Goal: Task Accomplishment & Management: Complete application form

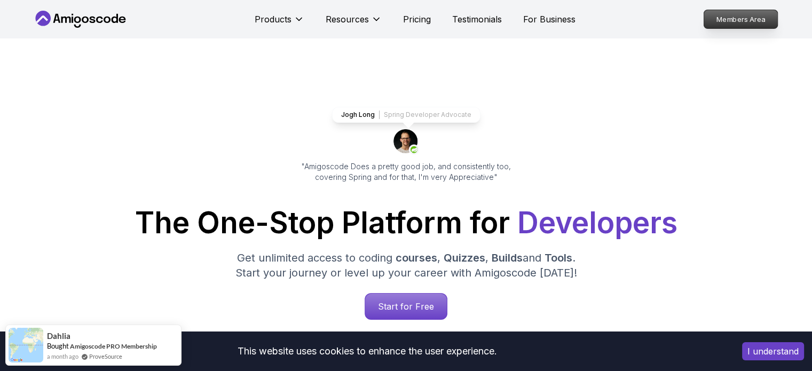
click at [755, 22] on p "Members Area" at bounding box center [740, 19] width 74 height 18
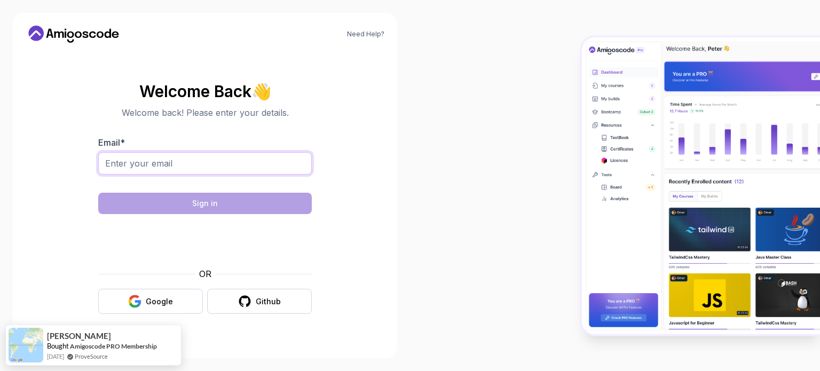
click at [149, 166] on input "Email *" at bounding box center [204, 163] width 213 height 22
type input "natheer@freightos.com"
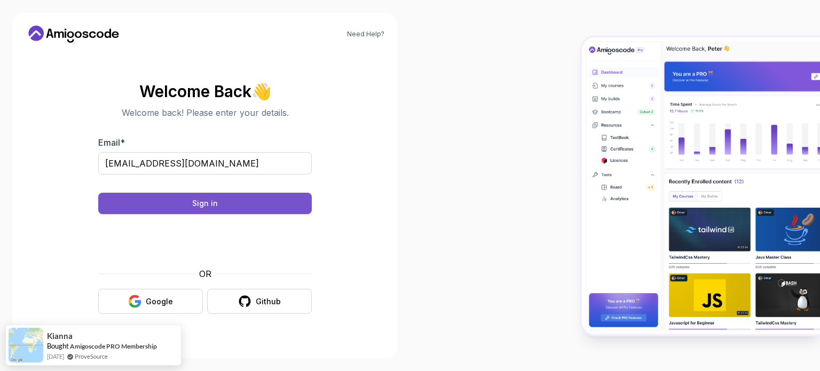
click at [205, 207] on div "Sign in" at bounding box center [205, 203] width 26 height 11
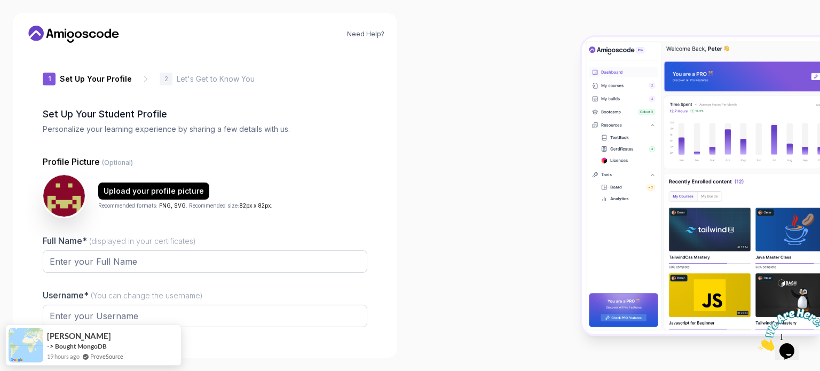
type input "sharpmongoose1c7e3"
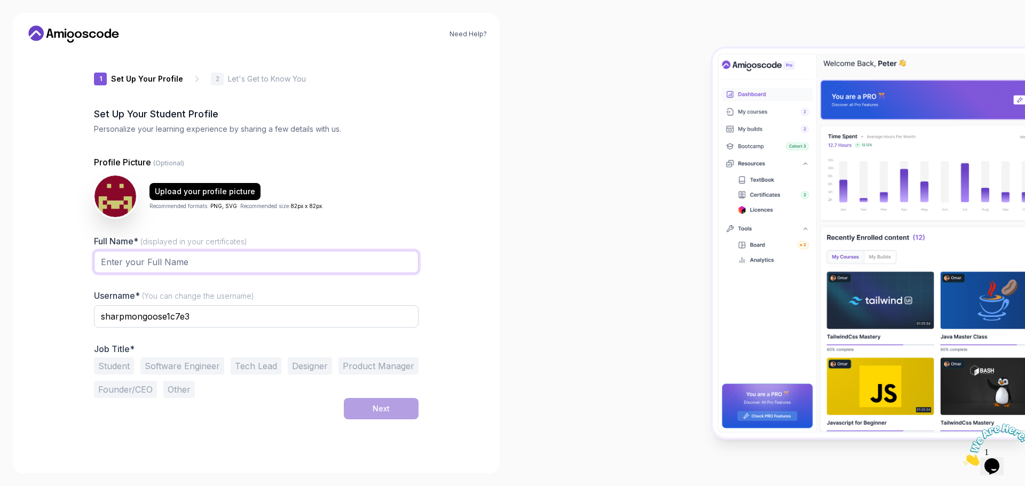
click at [220, 265] on input "Full Name* (displayed in your certificates)" at bounding box center [256, 262] width 324 height 22
type input "[PERSON_NAME]"
drag, startPoint x: 224, startPoint y: 320, endPoint x: 62, endPoint y: 319, distance: 162.2
click at [62, 319] on div "Need Help? 1 Set Up Your Profile 1 Set Up Your Profile 2 Let's Get to Know You …" at bounding box center [256, 243] width 487 height 461
type input "al2sfar"
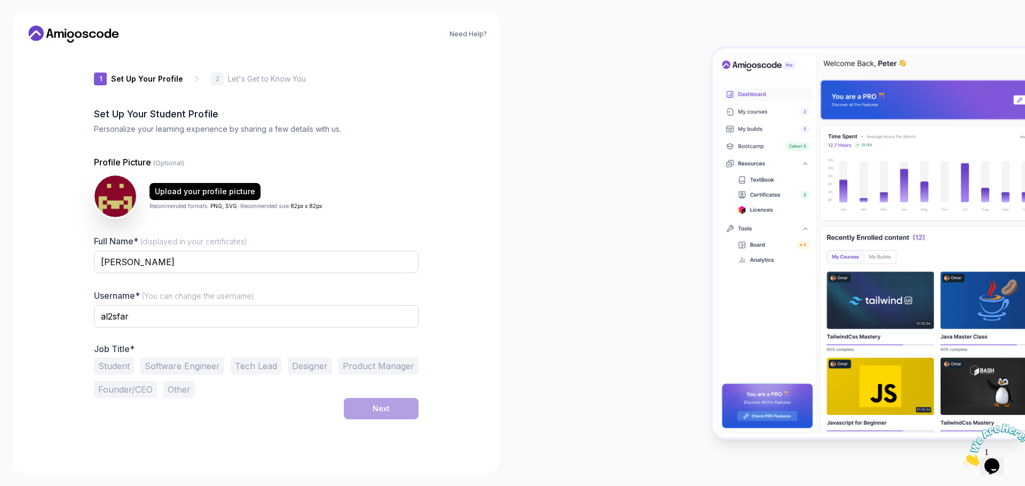
click at [199, 369] on button "Software Engineer" at bounding box center [182, 366] width 84 height 17
click at [376, 370] on div "Next" at bounding box center [381, 408] width 17 height 11
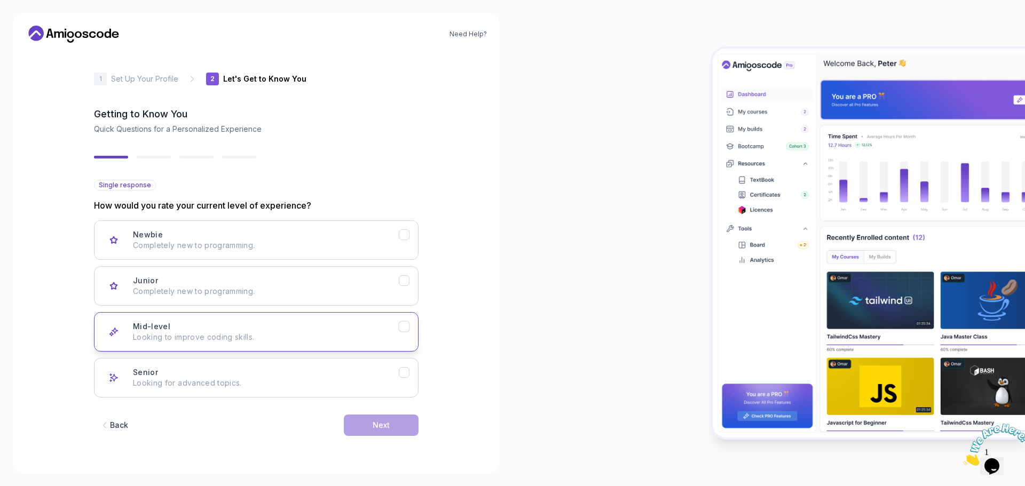
click at [146, 322] on h3 "Mid-level" at bounding box center [151, 326] width 37 height 11
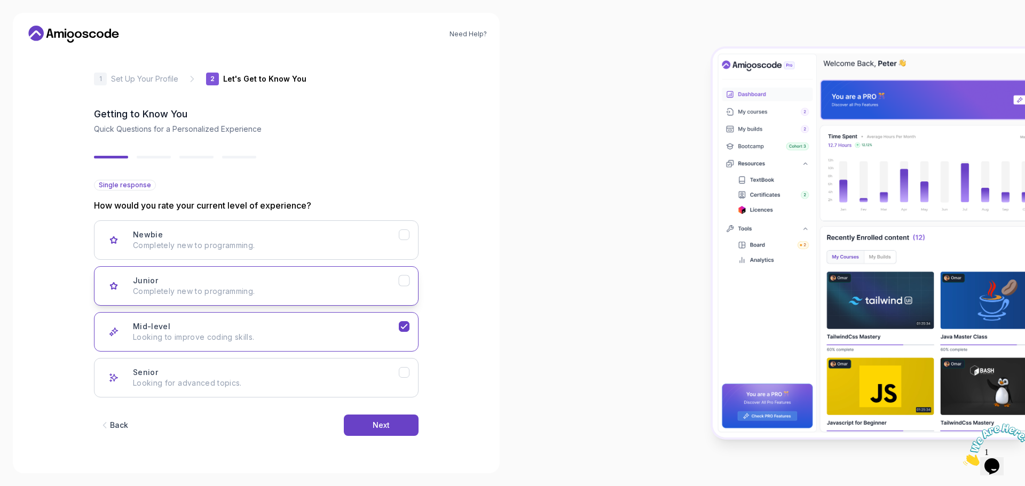
click at [257, 269] on button "Junior Completely new to programming." at bounding box center [256, 285] width 324 height 39
click at [307, 330] on div "Mid-level Looking to improve coding skills." at bounding box center [266, 331] width 266 height 21
click at [394, 370] on button "Next" at bounding box center [381, 425] width 75 height 21
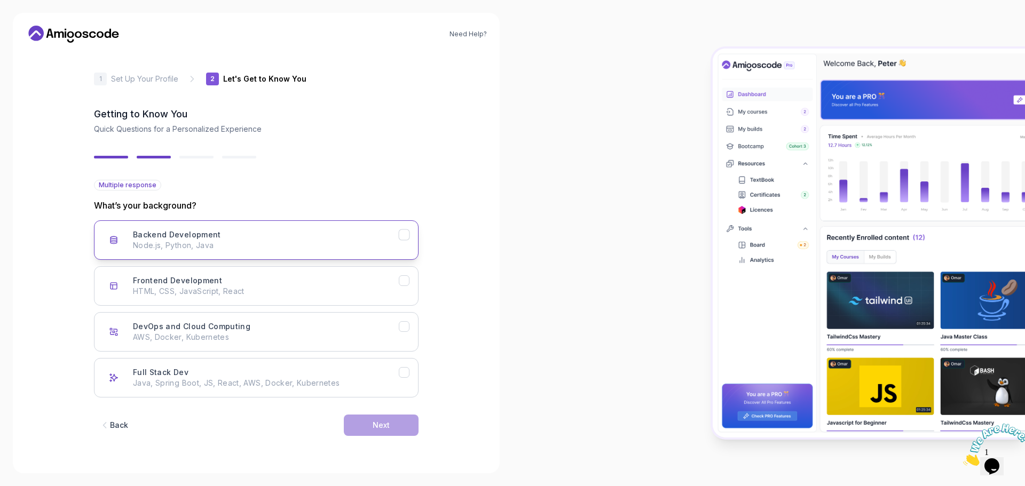
click at [353, 250] on p "Node.js, Python, Java" at bounding box center [266, 245] width 266 height 11
click at [374, 370] on div "Full Stack Dev Java, Spring Boot, JS, React, AWS, Docker, Kubernetes" at bounding box center [266, 377] width 266 height 21
click at [391, 346] on button "DevOps and Cloud Computing AWS, Docker, Kubernetes" at bounding box center [256, 331] width 324 height 39
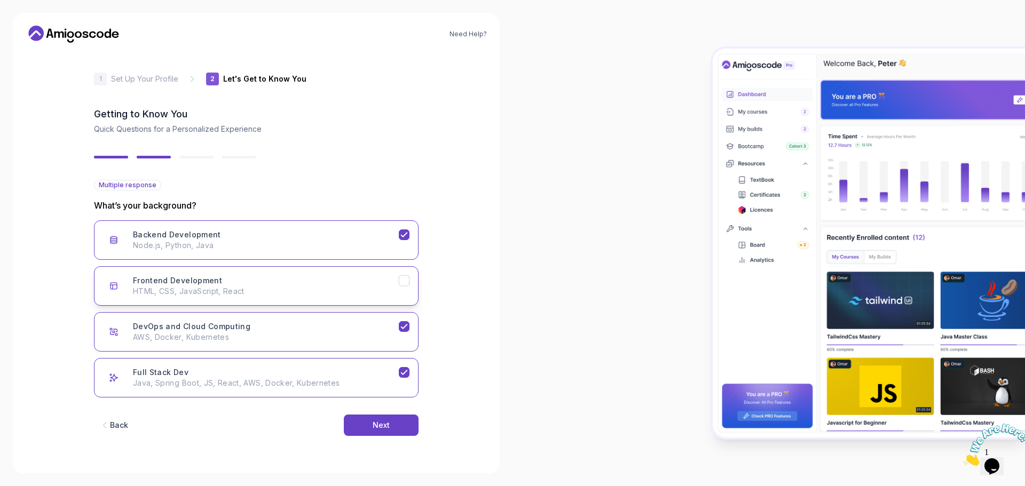
click at [395, 297] on button "Frontend Development HTML, CSS, JavaScript, React" at bounding box center [256, 285] width 324 height 39
click at [395, 332] on p "AWS, Docker, Kubernetes" at bounding box center [266, 337] width 266 height 11
click at [377, 370] on div "Next" at bounding box center [381, 425] width 17 height 11
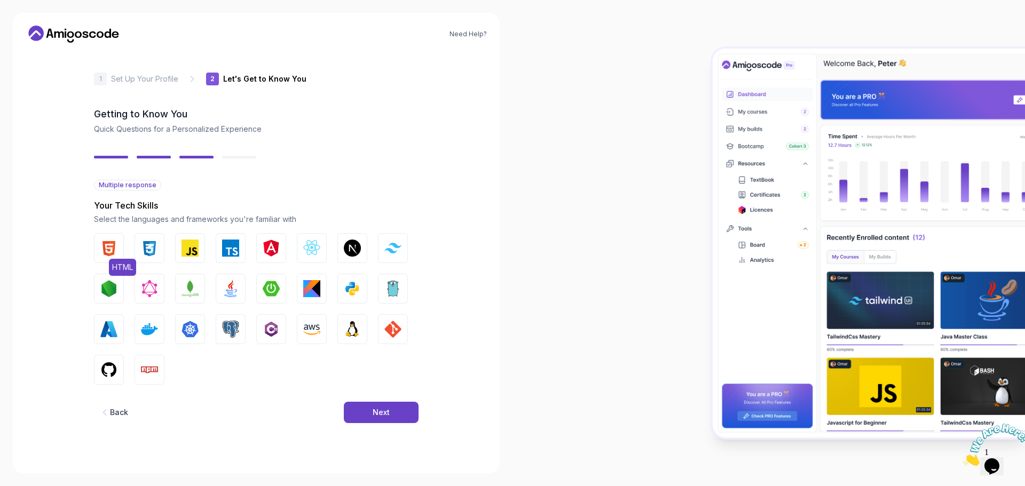
click at [114, 248] on img "button" at bounding box center [108, 248] width 17 height 17
click at [152, 251] on img "button" at bounding box center [149, 248] width 17 height 17
click at [189, 256] on img "button" at bounding box center [189, 248] width 17 height 17
click at [315, 252] on img "button" at bounding box center [311, 248] width 17 height 17
click at [347, 288] on img "button" at bounding box center [352, 288] width 17 height 17
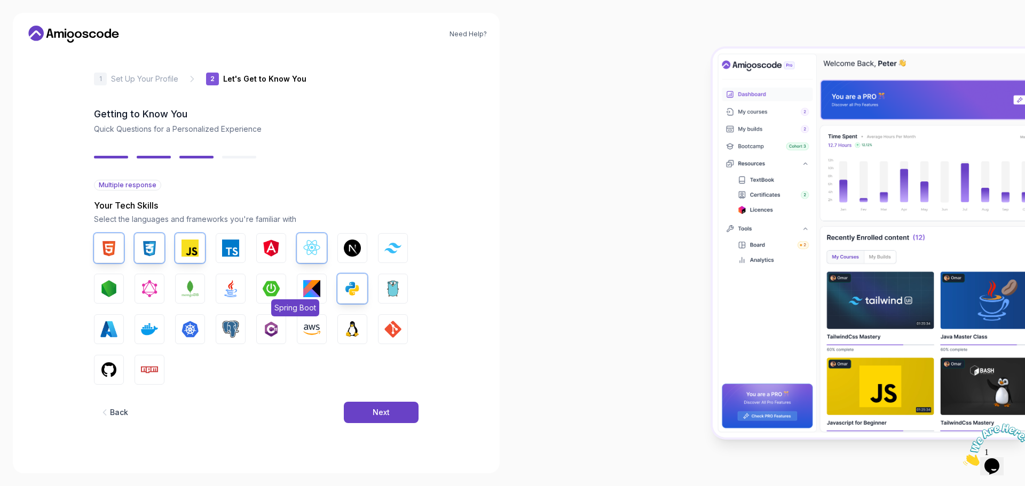
click at [275, 289] on img "button" at bounding box center [271, 288] width 17 height 17
click at [235, 289] on img "button" at bounding box center [230, 288] width 17 height 17
click at [196, 289] on img "button" at bounding box center [189, 288] width 17 height 17
click at [115, 289] on img "button" at bounding box center [108, 288] width 17 height 17
click at [144, 332] on img "button" at bounding box center [149, 329] width 17 height 17
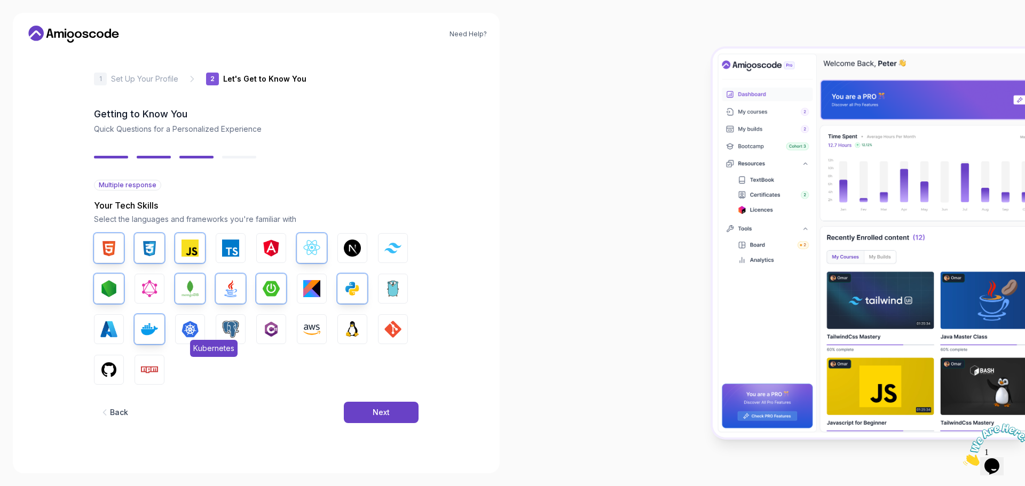
click at [183, 332] on img "button" at bounding box center [189, 329] width 17 height 17
click at [320, 335] on button "AWS" at bounding box center [312, 329] width 30 height 30
click at [387, 335] on img "button" at bounding box center [392, 329] width 17 height 17
click at [353, 334] on img "button" at bounding box center [352, 329] width 17 height 17
click at [145, 370] on img "button" at bounding box center [149, 369] width 17 height 17
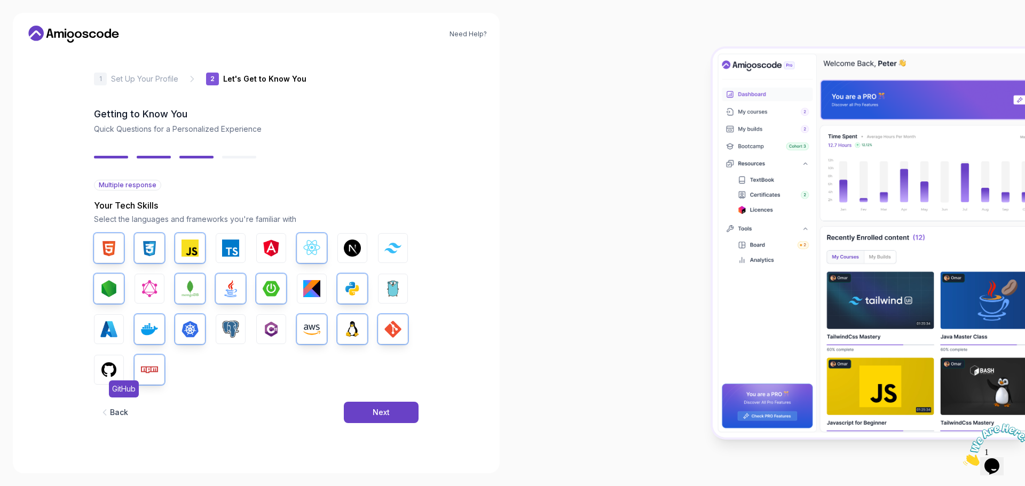
click at [96, 370] on button "GitHub" at bounding box center [109, 370] width 30 height 30
click at [373, 370] on div "Next" at bounding box center [381, 412] width 17 height 11
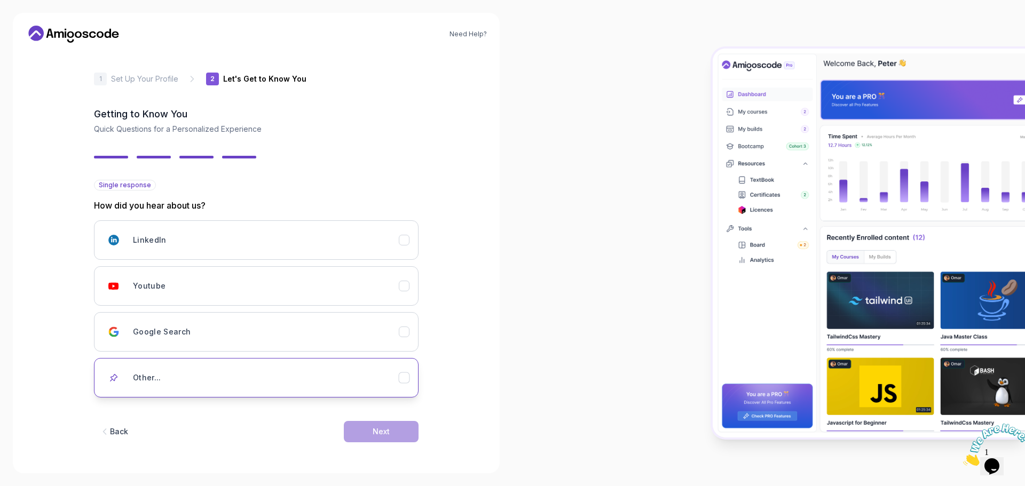
click at [208, 360] on button "Other..." at bounding box center [256, 377] width 324 height 39
click at [255, 370] on input "text" at bounding box center [256, 415] width 324 height 22
click at [304, 370] on input "text" at bounding box center [256, 415] width 324 height 22
type input "Freind"
click at [392, 370] on button "Next" at bounding box center [381, 447] width 75 height 21
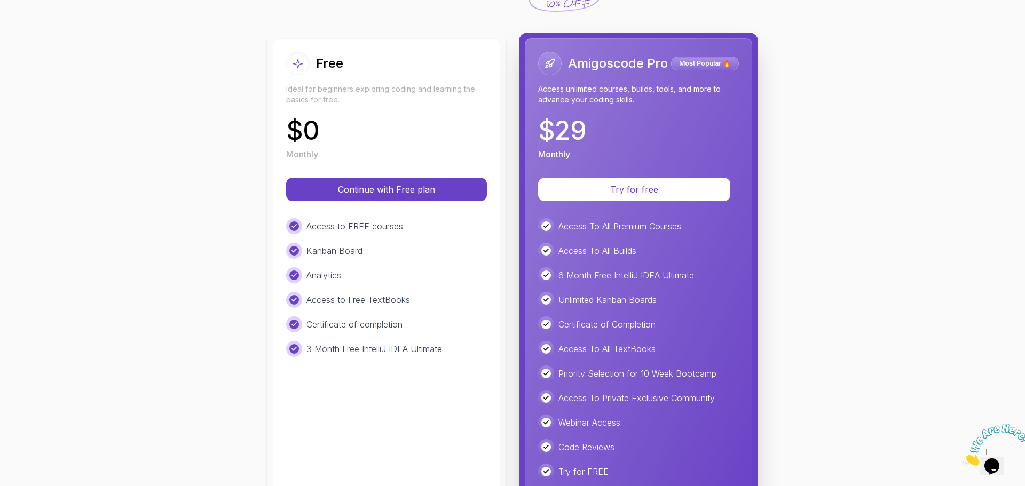
scroll to position [72, 0]
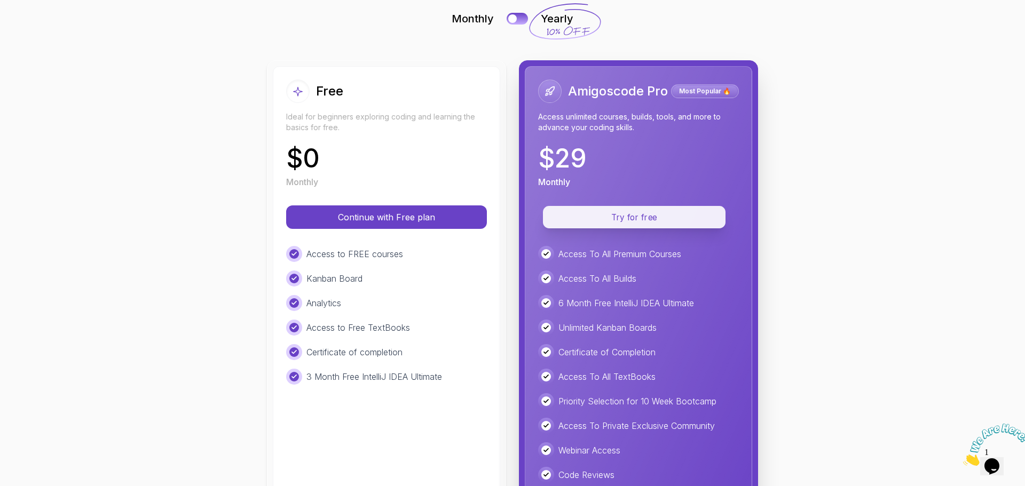
click at [623, 216] on p "Try for free" at bounding box center [634, 217] width 158 height 12
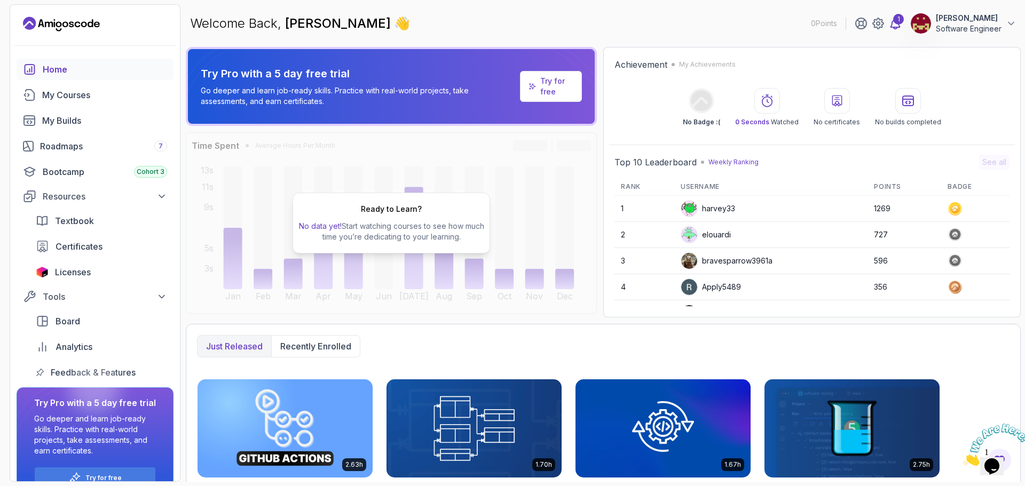
click at [900, 20] on div "1" at bounding box center [898, 19] width 11 height 11
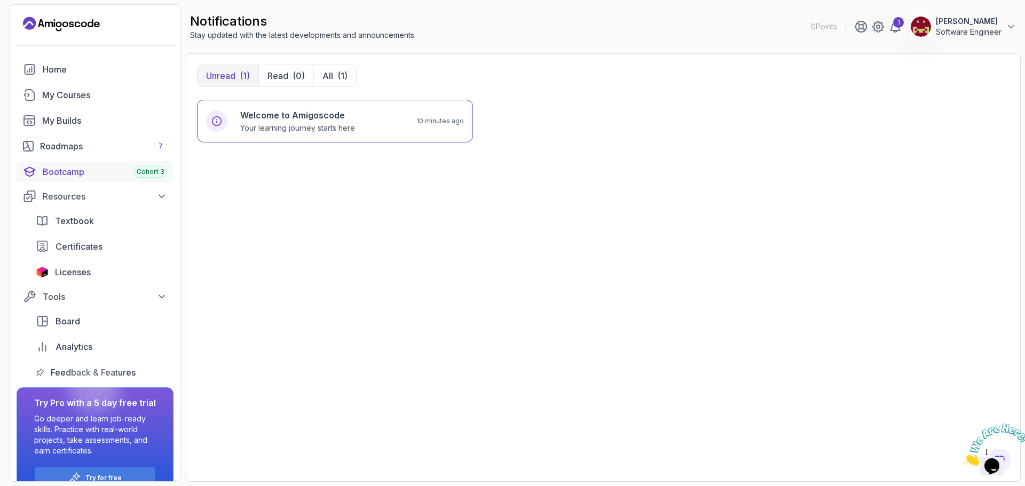
click at [92, 171] on div "Bootcamp Cohort 3" at bounding box center [105, 171] width 124 height 13
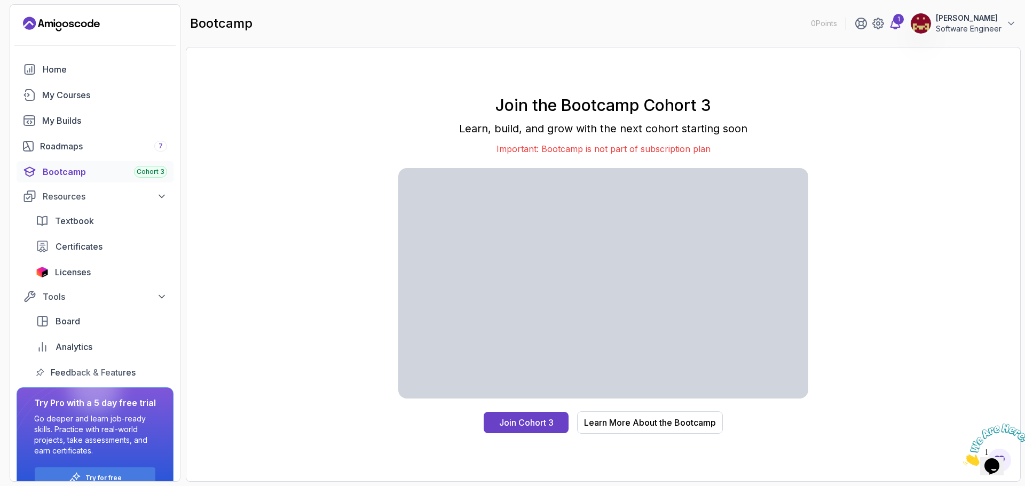
click at [894, 26] on icon at bounding box center [895, 23] width 13 height 13
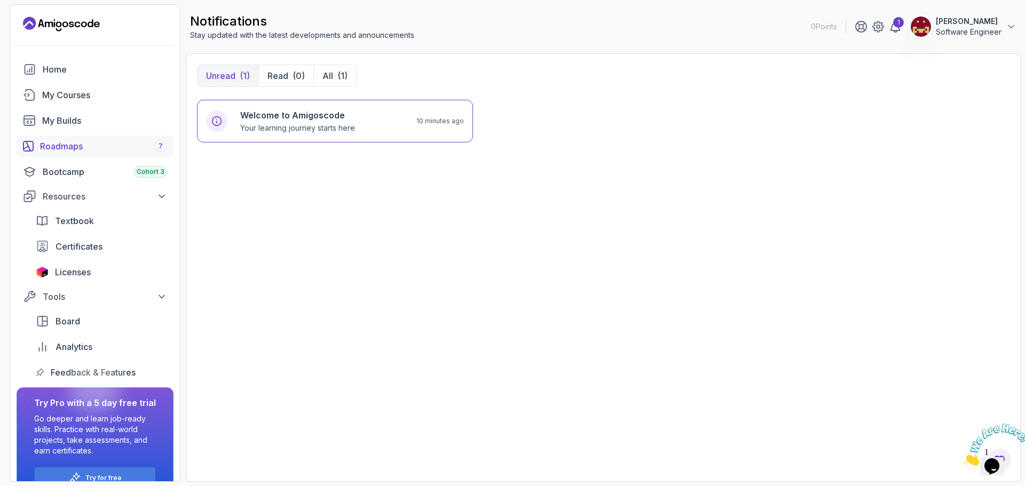
click at [79, 150] on div "Roadmaps 7" at bounding box center [103, 146] width 127 height 13
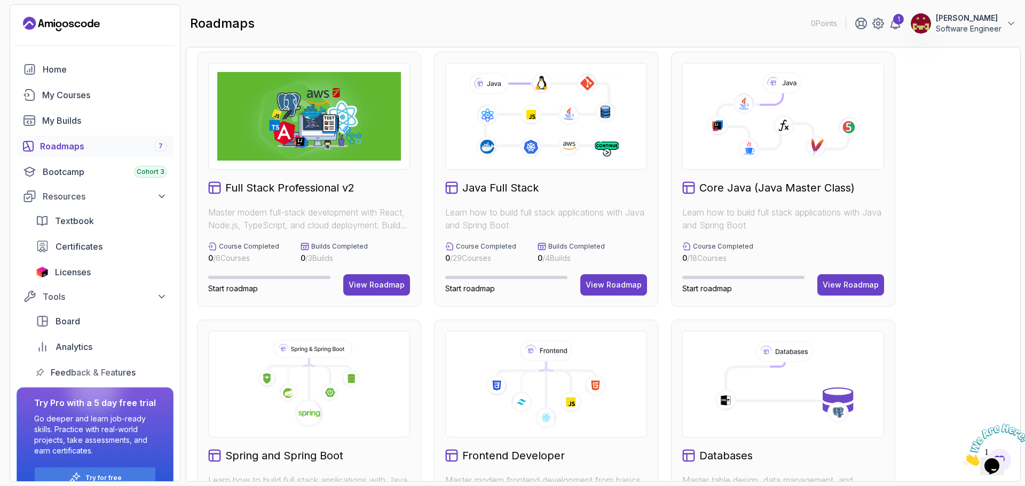
scroll to position [5, 0]
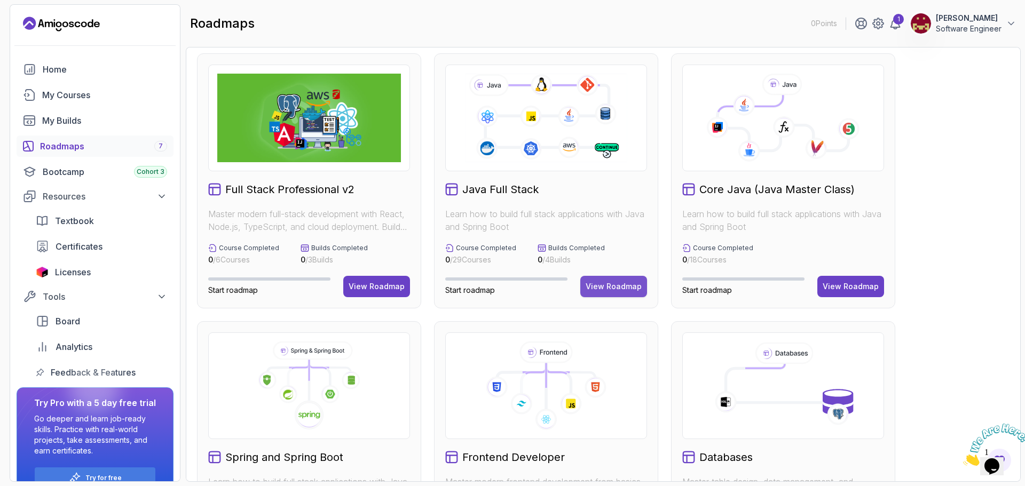
click at [599, 282] on div "View Roadmap" at bounding box center [613, 286] width 56 height 11
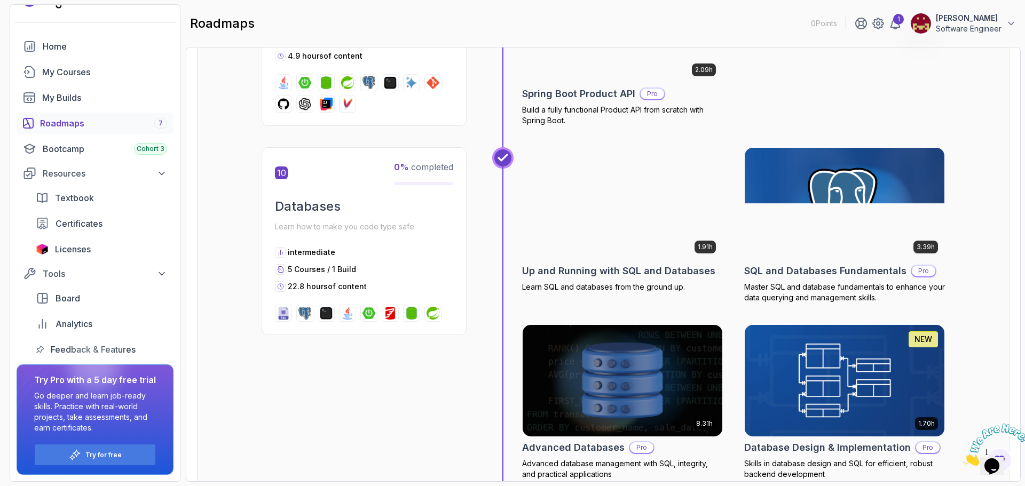
scroll to position [2402, 0]
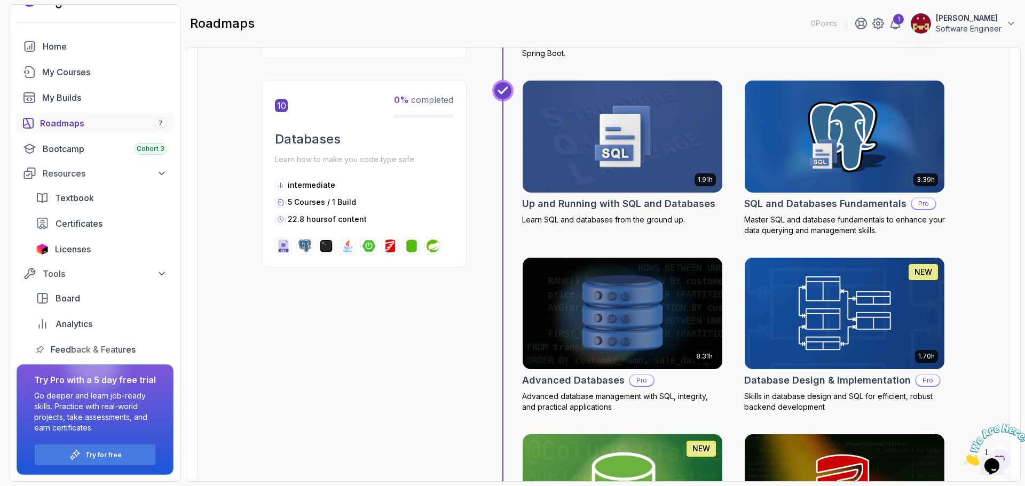
click at [963, 458] on icon "Close" at bounding box center [963, 462] width 0 height 9
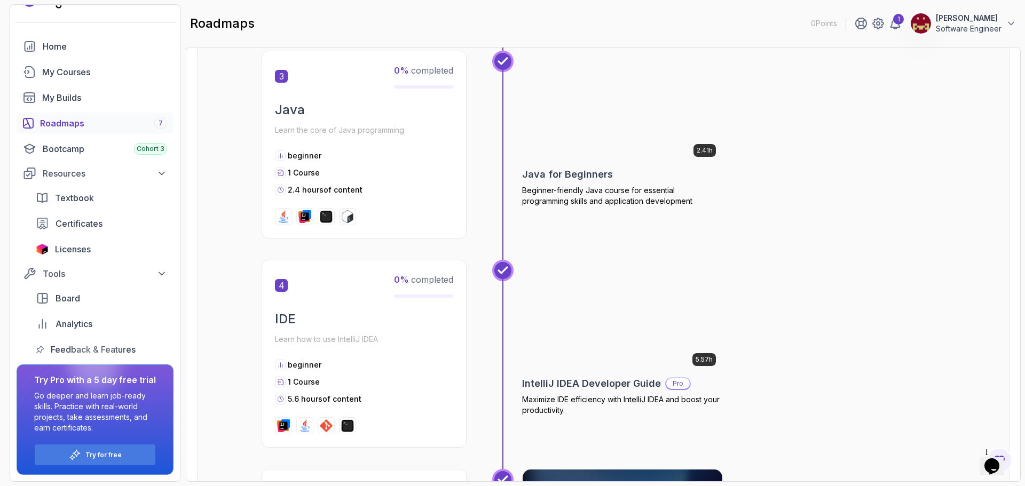
scroll to position [374, 0]
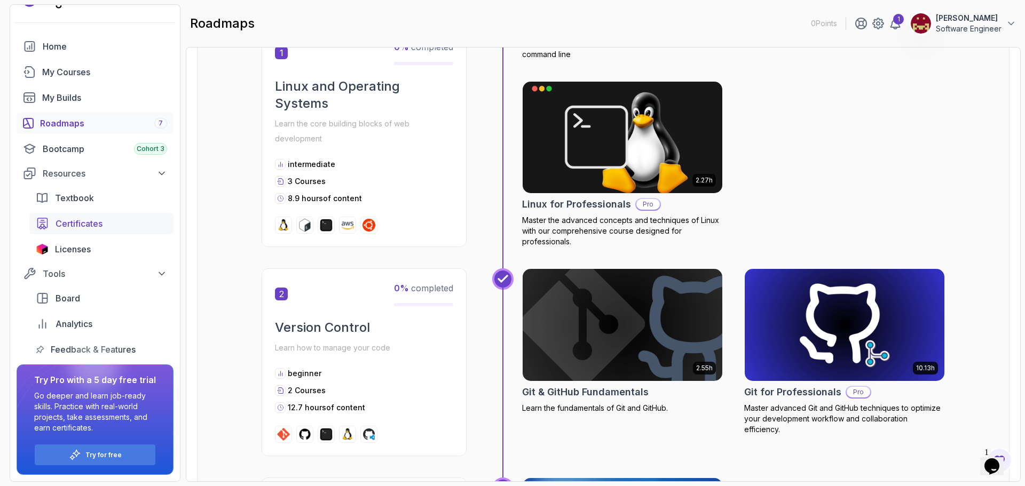
click at [84, 227] on span "Certificates" at bounding box center [79, 223] width 47 height 13
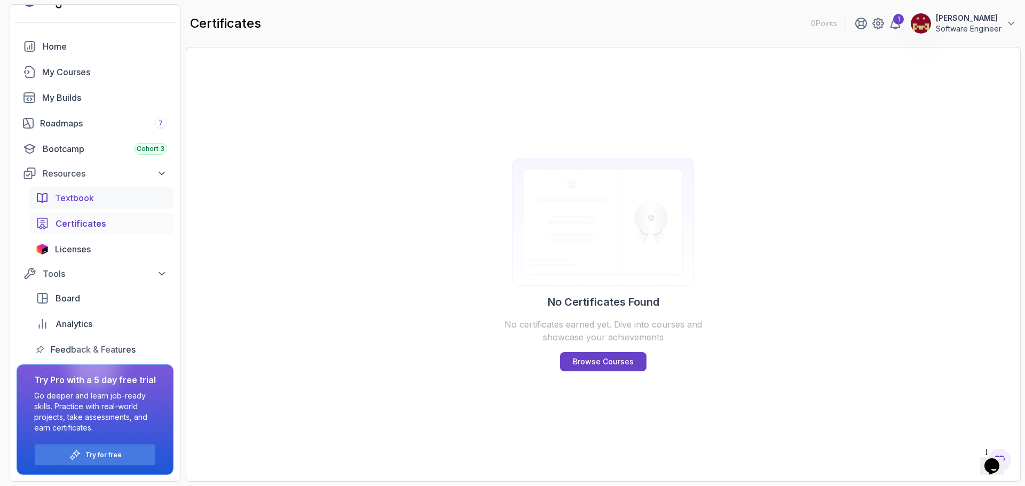
click at [75, 197] on span "Textbook" at bounding box center [74, 198] width 39 height 13
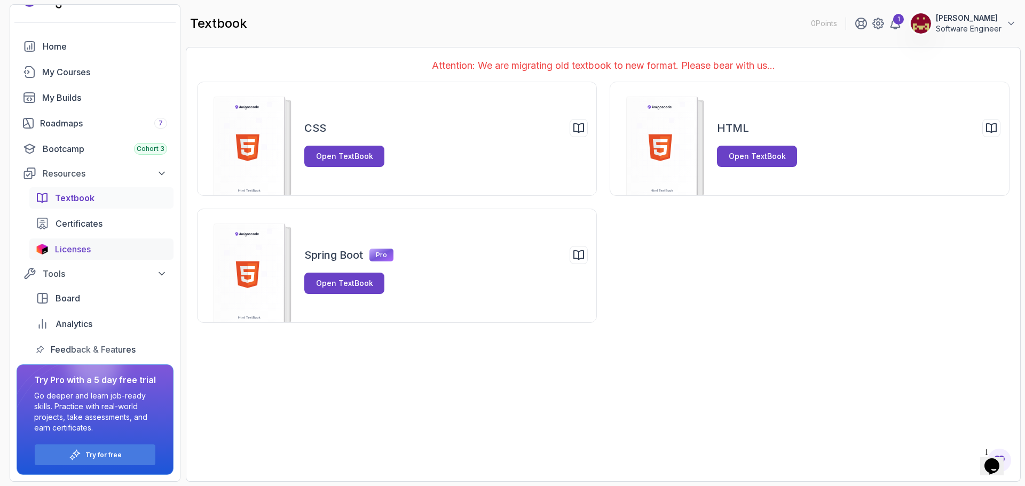
click at [79, 248] on span "Licenses" at bounding box center [73, 249] width 36 height 13
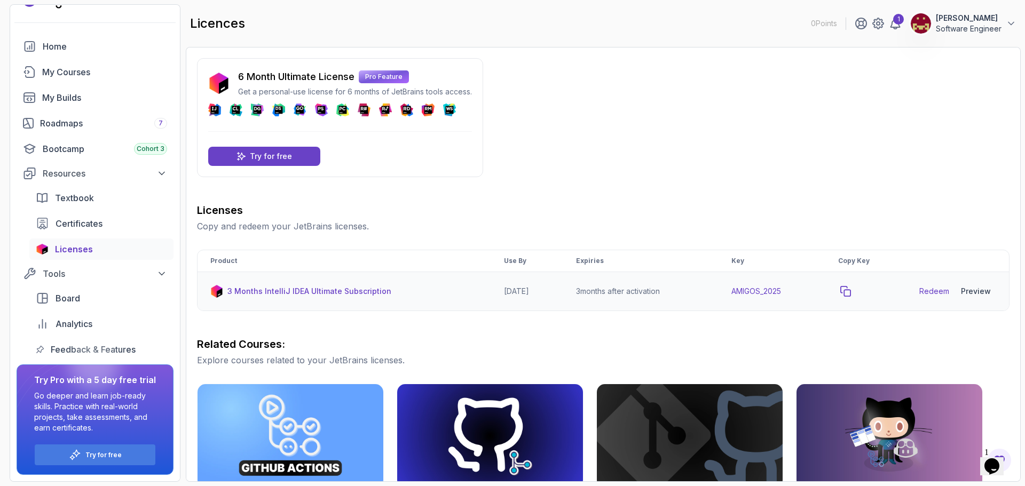
click at [849, 292] on icon "copy-button" at bounding box center [845, 291] width 11 height 11
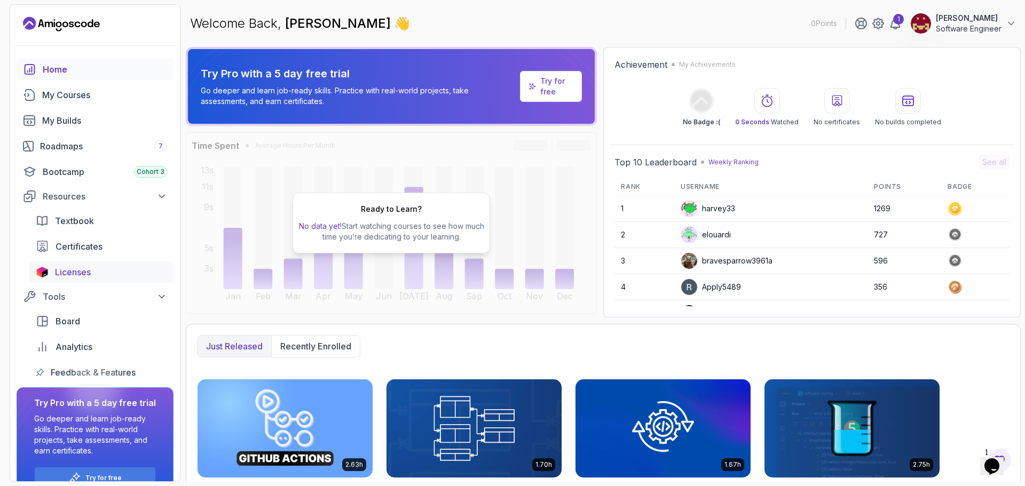
click at [84, 268] on span "Licenses" at bounding box center [73, 272] width 36 height 13
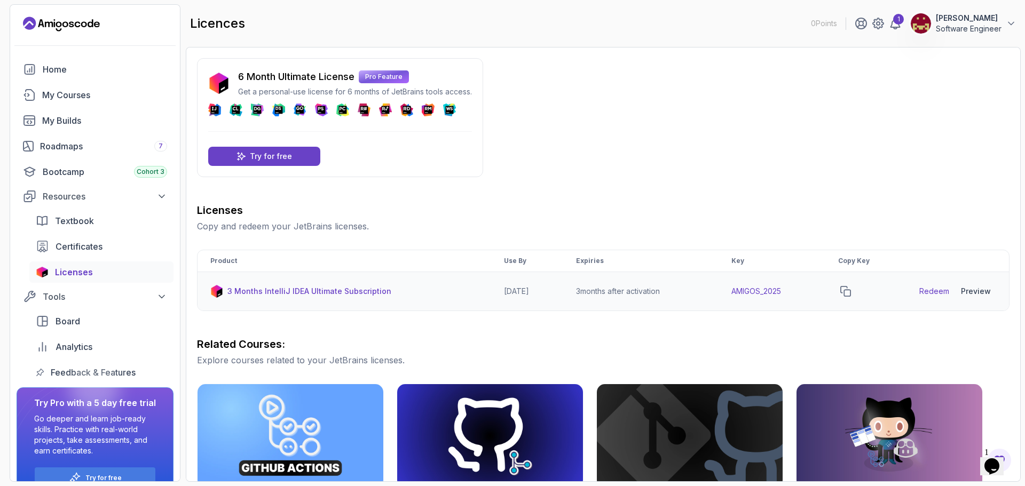
click at [930, 290] on link "Redeem" at bounding box center [934, 291] width 30 height 11
